Goal: Transaction & Acquisition: Purchase product/service

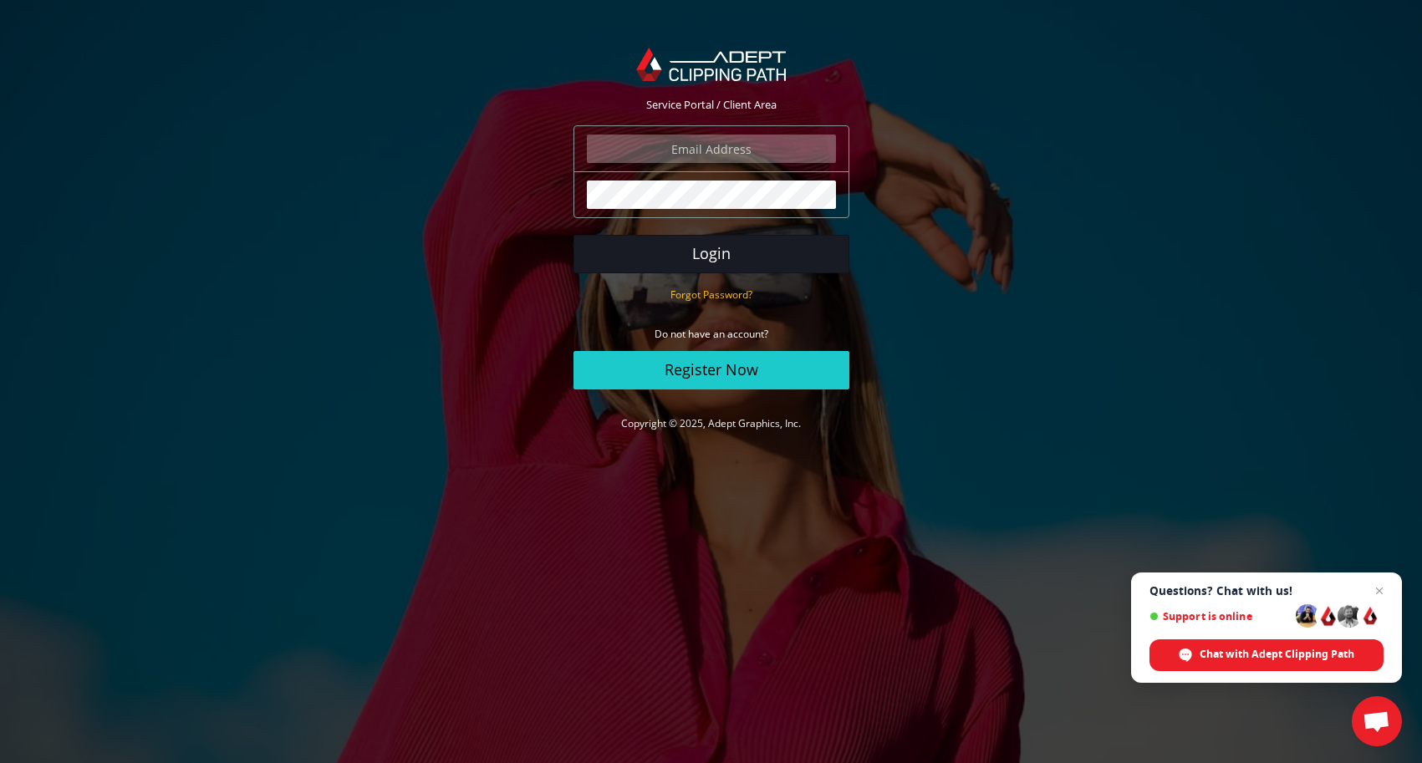
type input "grajewskifotograph@gmail.com"
click at [749, 256] on button "Login" at bounding box center [712, 254] width 276 height 38
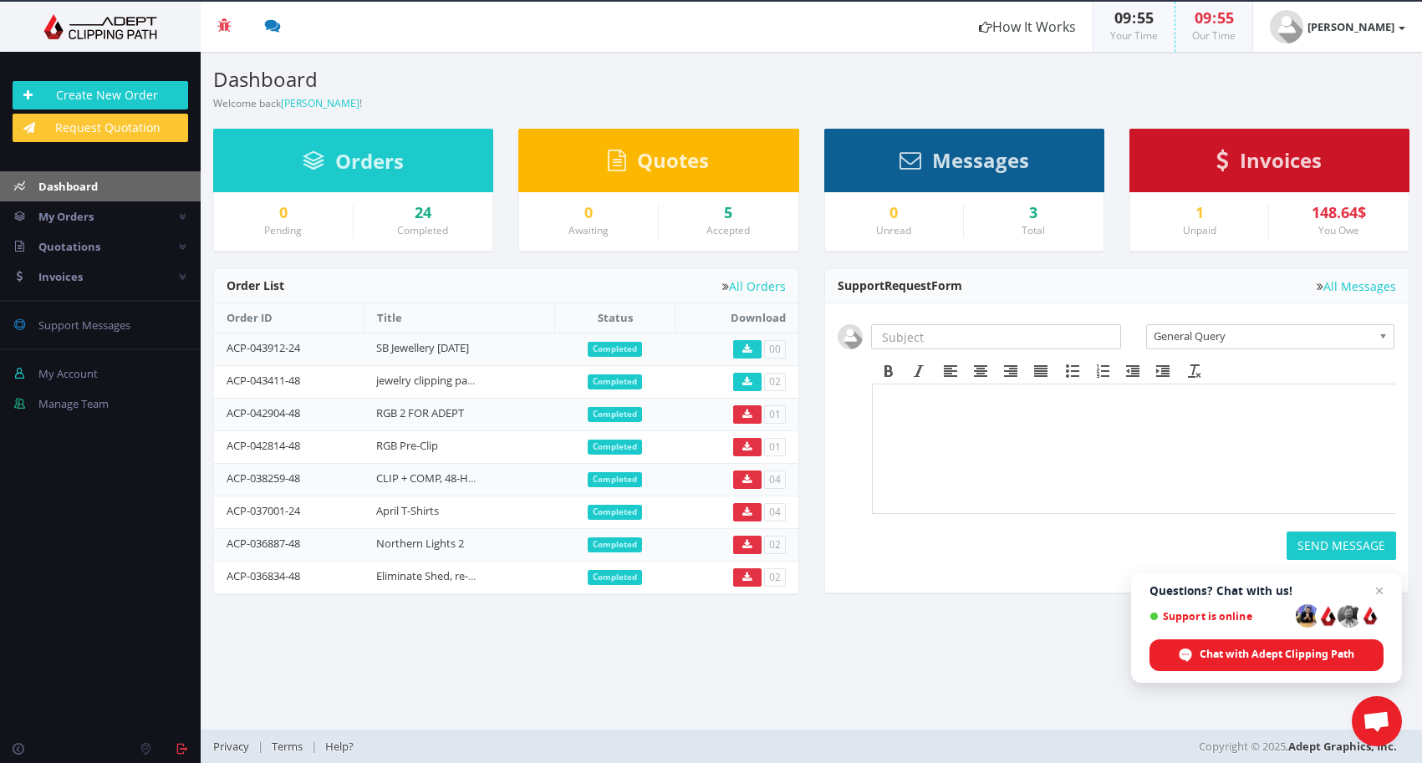
click at [612, 348] on span "Completed" at bounding box center [615, 349] width 54 height 15
click at [439, 350] on link "SB Jewellery September 2025" at bounding box center [422, 347] width 93 height 15
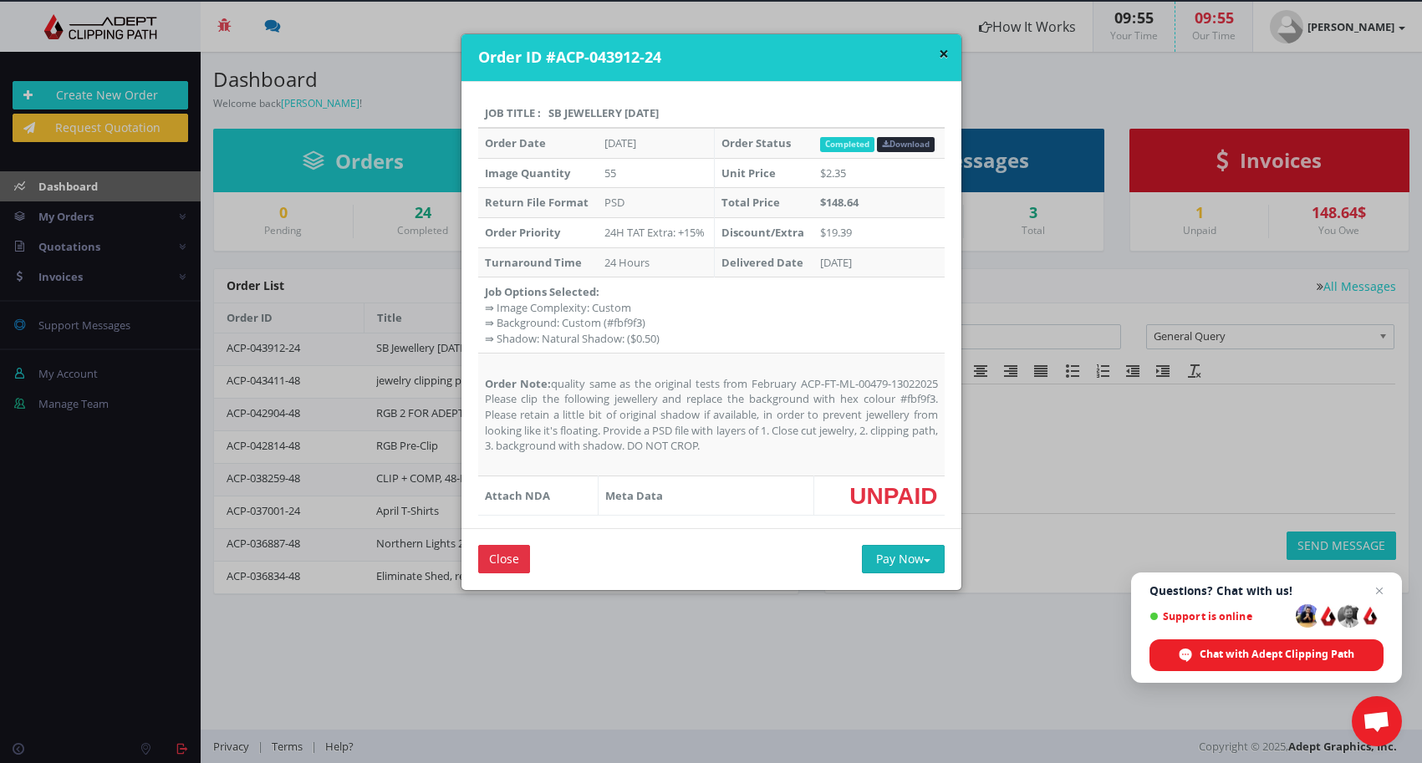
click at [885, 561] on button "Pay Now" at bounding box center [903, 559] width 83 height 28
click at [892, 591] on span "PayPal" at bounding box center [911, 592] width 38 height 16
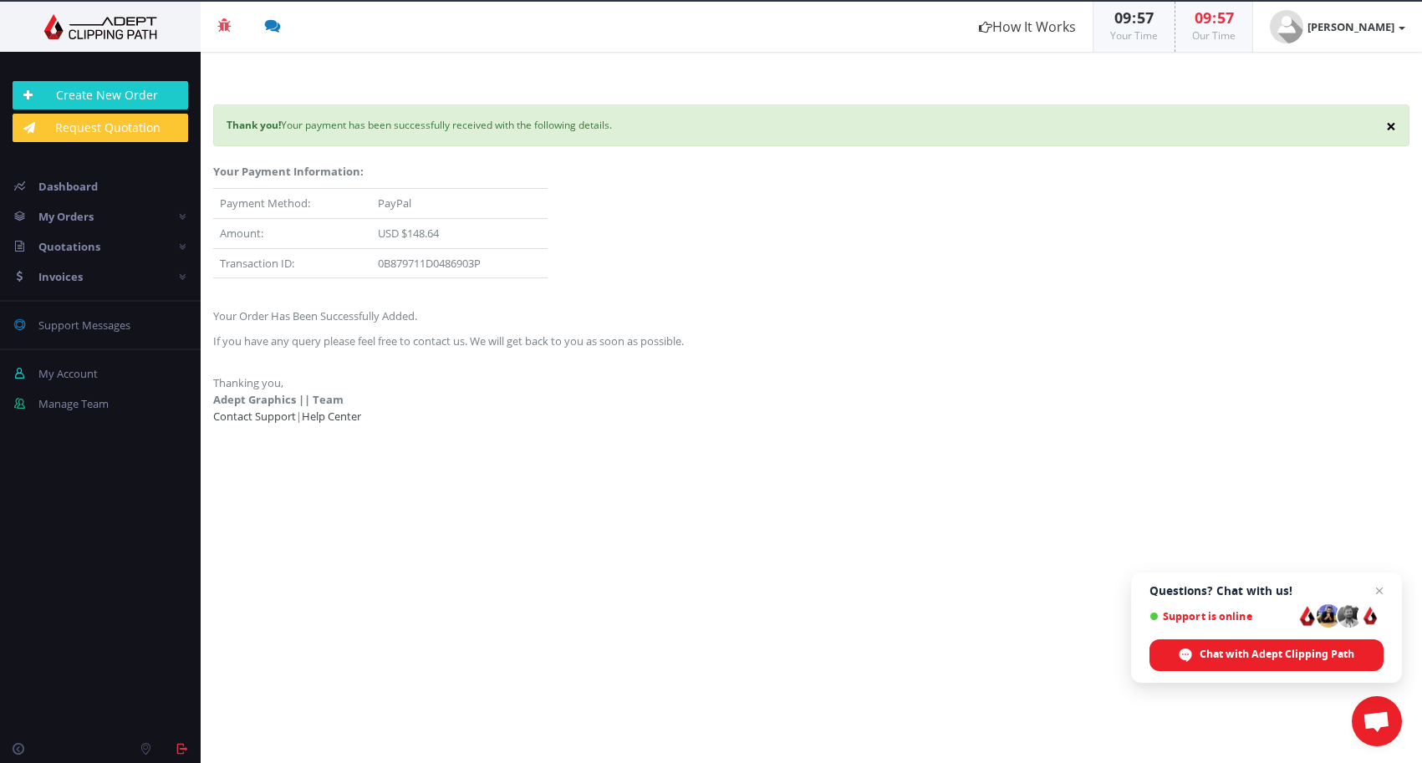
click at [1386, 127] on button "×" at bounding box center [1391, 127] width 10 height 18
